Goal: Task Accomplishment & Management: Manage account settings

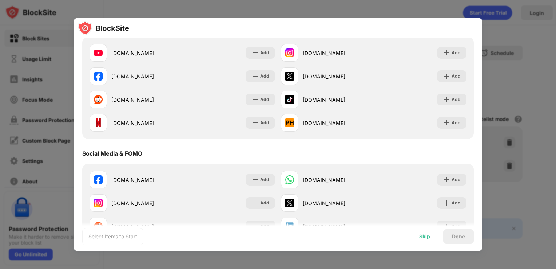
click at [419, 237] on div "Skip" at bounding box center [424, 236] width 11 height 6
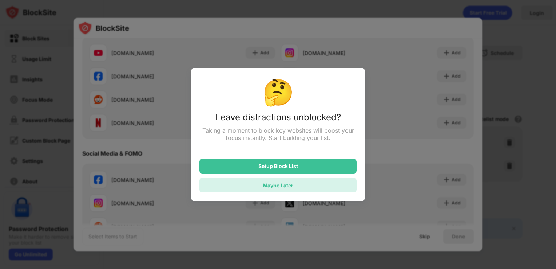
click at [310, 187] on div "Maybe Later" at bounding box center [277, 185] width 157 height 15
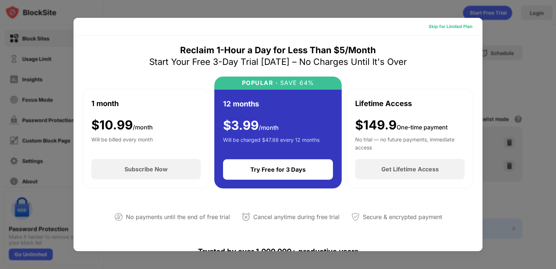
click at [444, 28] on div "Skip for Limited Plan" at bounding box center [451, 26] width 44 height 7
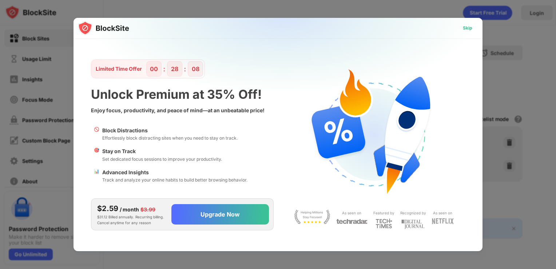
click at [466, 28] on div "Skip" at bounding box center [467, 27] width 9 height 7
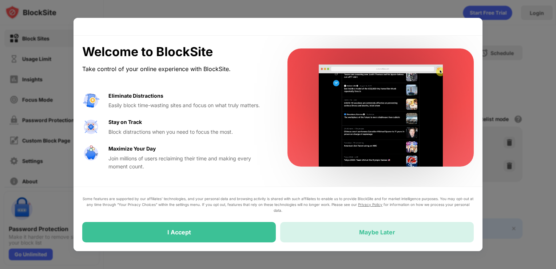
click at [328, 231] on div "Maybe Later" at bounding box center [377, 232] width 194 height 20
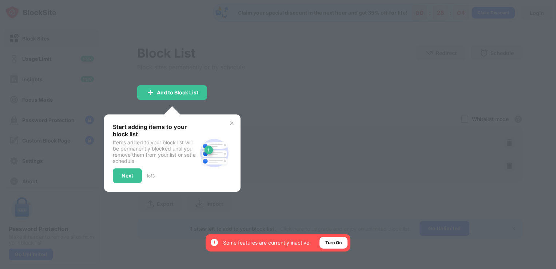
click at [232, 124] on img at bounding box center [232, 123] width 6 height 6
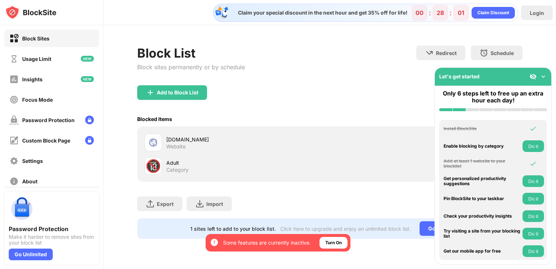
click at [550, 60] on div "Block List Block sites permanently or by schedule Redirect Choose a site to be …" at bounding box center [330, 142] width 452 height 234
click at [528, 145] on button "Do it" at bounding box center [533, 146] width 21 height 12
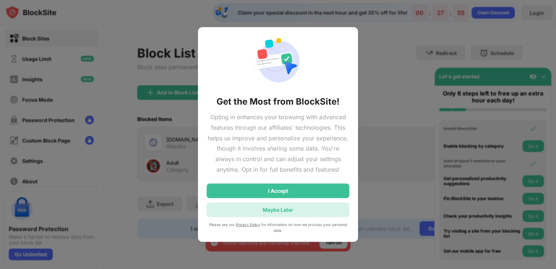
click at [325, 202] on div "Maybe Later" at bounding box center [278, 209] width 143 height 15
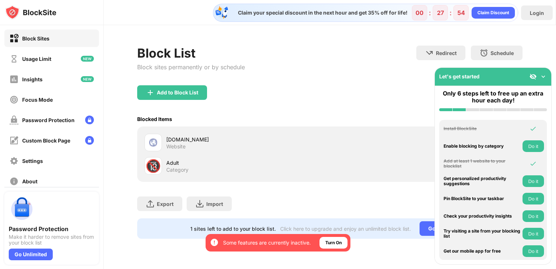
click at [378, 135] on div "[DOMAIN_NAME] Website" at bounding box center [330, 142] width 377 height 23
click at [533, 148] on button "Do it" at bounding box center [533, 146] width 21 height 12
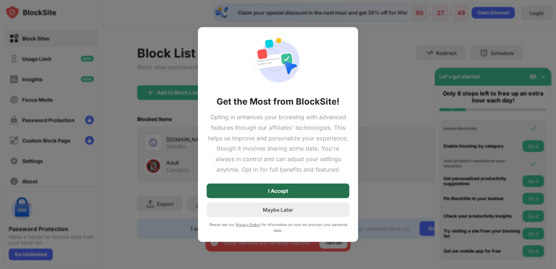
click at [342, 183] on div "I Accept" at bounding box center [278, 190] width 143 height 15
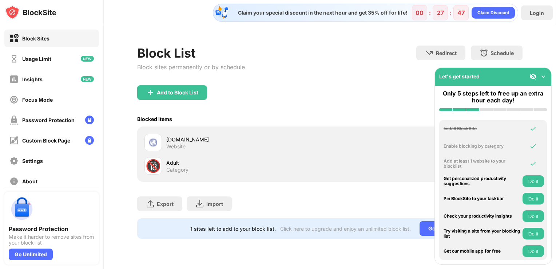
click at [541, 181] on button "Do it" at bounding box center [533, 181] width 21 height 12
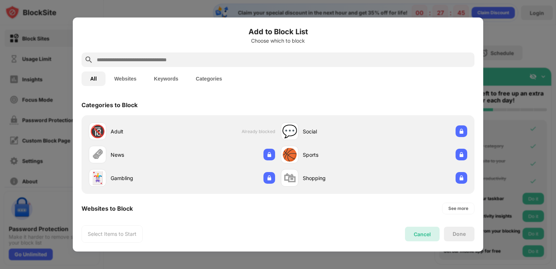
click at [426, 232] on div "Cancel" at bounding box center [422, 234] width 17 height 6
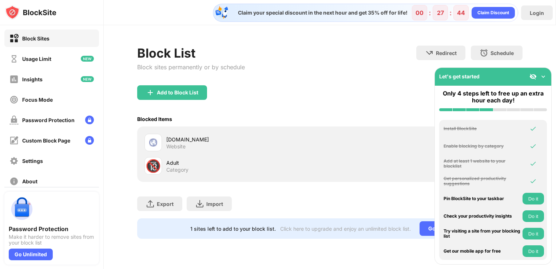
click at [539, 197] on button "Do it" at bounding box center [533, 199] width 21 height 12
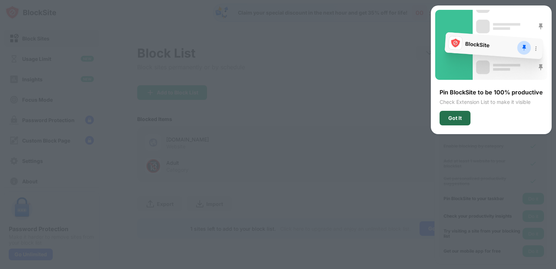
click at [455, 114] on div "Got It" at bounding box center [455, 118] width 31 height 15
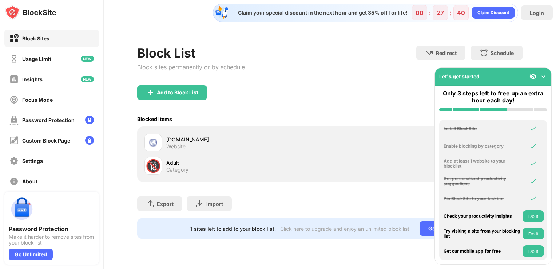
click at [534, 218] on button "Do it" at bounding box center [533, 216] width 21 height 12
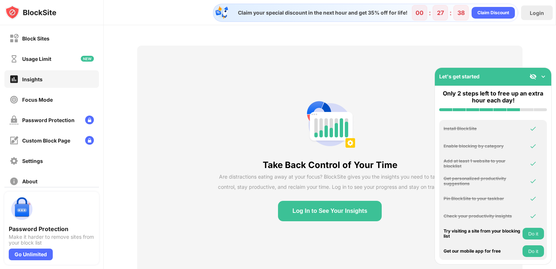
click at [339, 201] on button "Log In to See Your Insights" at bounding box center [330, 211] width 104 height 20
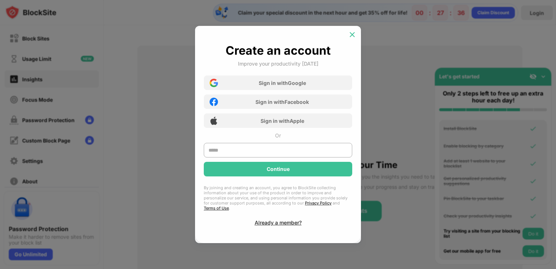
click at [352, 40] on div at bounding box center [352, 35] width 12 height 12
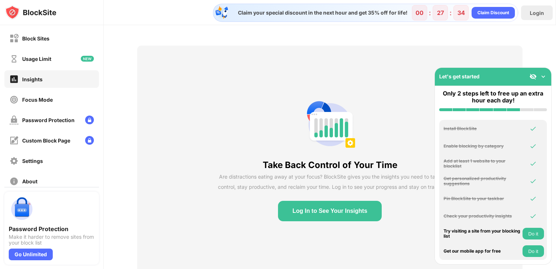
click at [531, 239] on div "Try visiting a site from your blocking list Do it" at bounding box center [493, 233] width 108 height 17
click at [532, 235] on button "Do it" at bounding box center [533, 233] width 21 height 12
click at [529, 250] on button "Do it" at bounding box center [533, 251] width 21 height 12
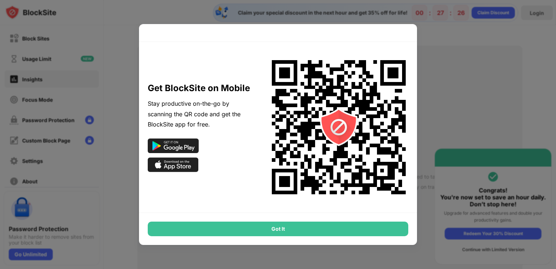
click at [348, 226] on div "Got It" at bounding box center [278, 228] width 261 height 15
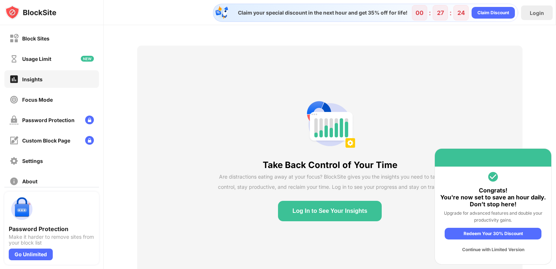
click at [500, 92] on div "Take Back Control of Your Time Are distractions eating away at your focus? Bloc…" at bounding box center [330, 159] width 386 height 228
